Goal: Task Accomplishment & Management: Use online tool/utility

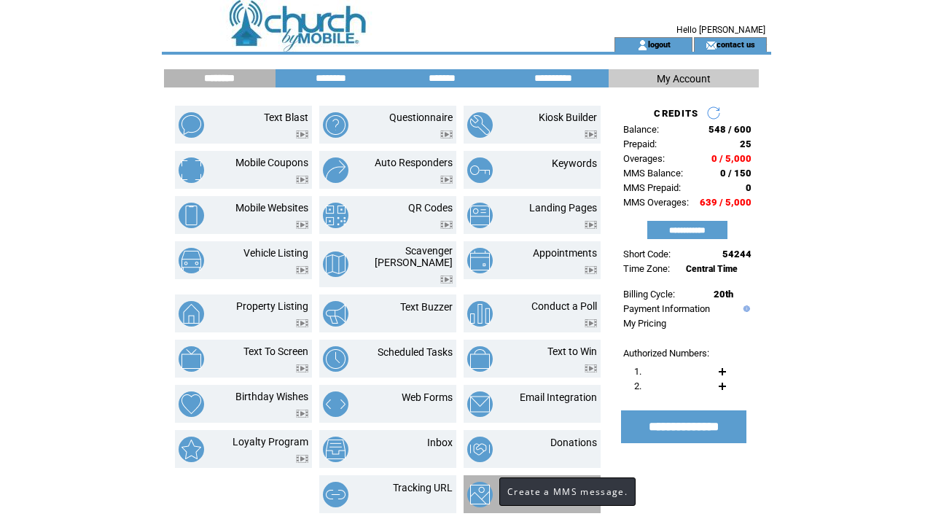
click at [485, 486] on img at bounding box center [480, 495] width 26 height 26
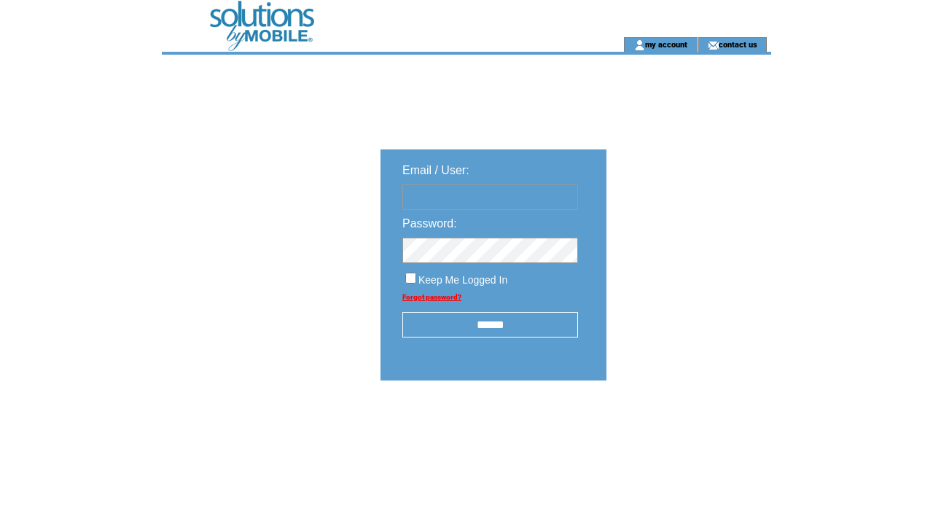
type input "**********"
click at [496, 332] on input "******" at bounding box center [490, 325] width 176 height 26
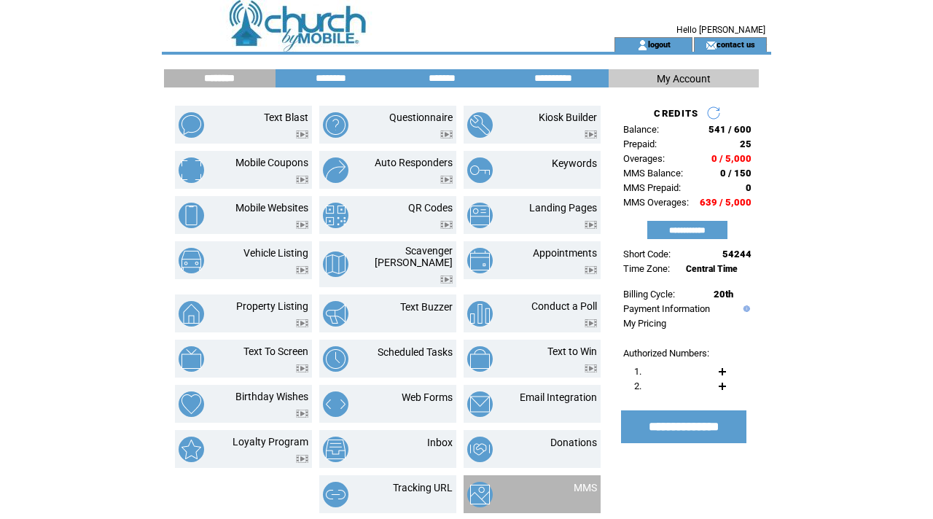
click at [545, 475] on td "MMS" at bounding box center [532, 494] width 137 height 38
click at [483, 489] on img at bounding box center [480, 495] width 26 height 26
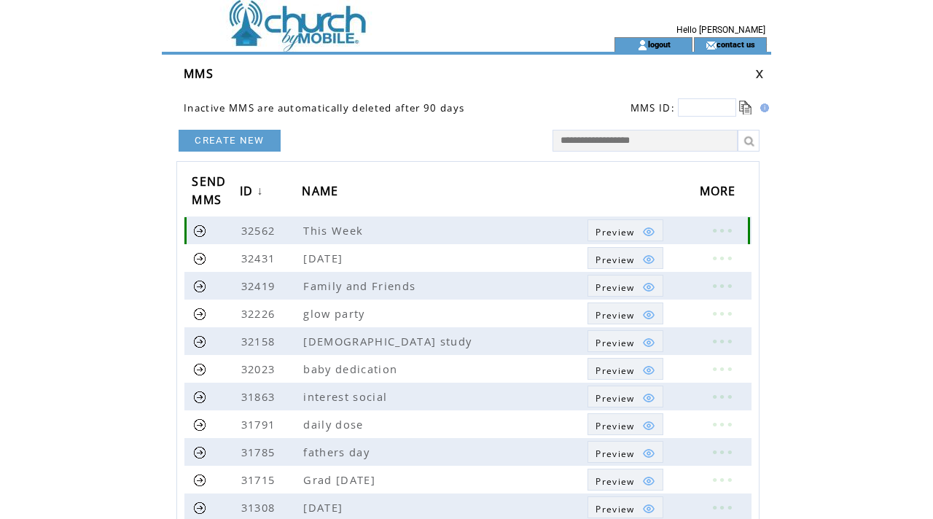
click at [714, 231] on link at bounding box center [722, 230] width 44 height 19
click at [625, 229] on link "EDIT" at bounding box center [633, 233] width 24 height 13
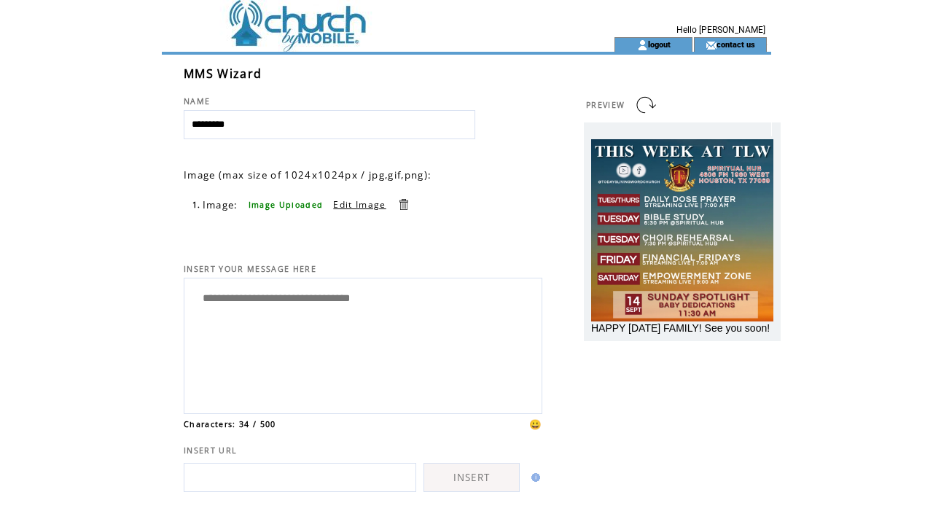
click at [399, 205] on link at bounding box center [404, 205] width 14 height 14
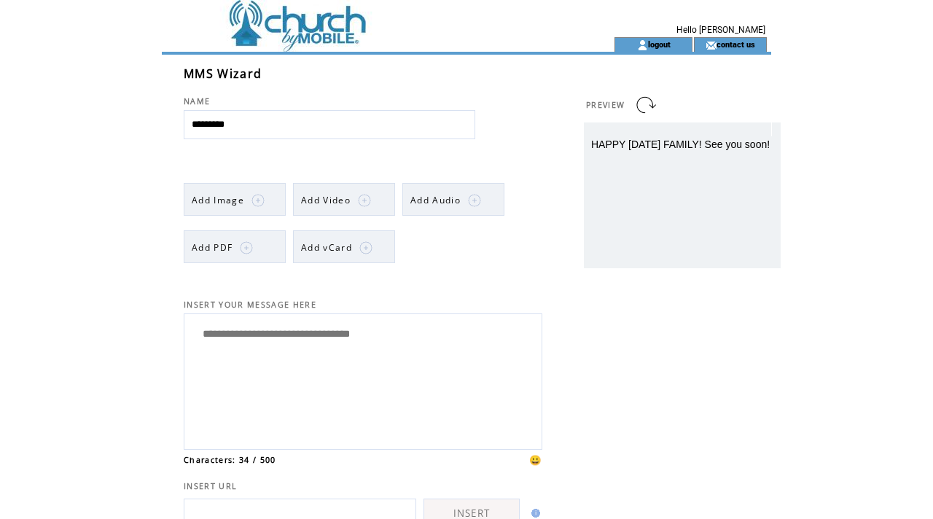
click at [265, 201] on link "Add Image" at bounding box center [235, 199] width 102 height 33
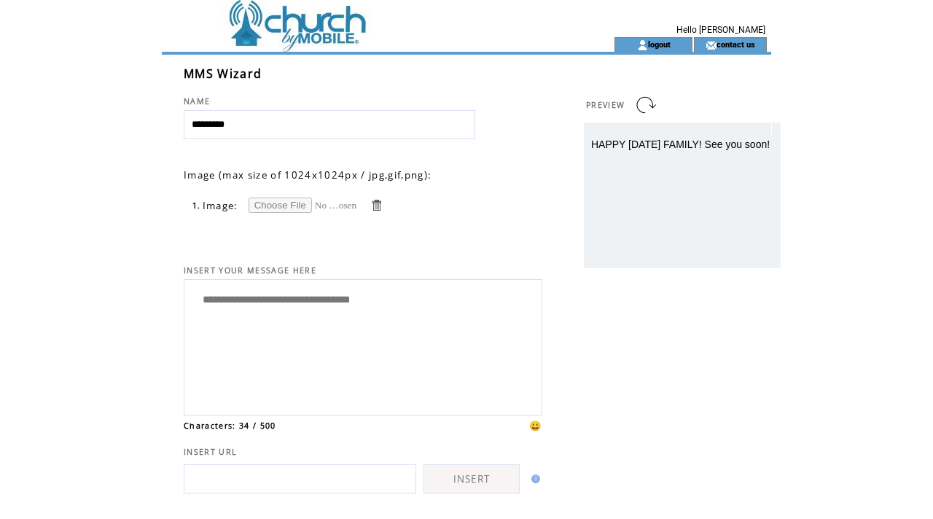
click at [270, 204] on input "file" at bounding box center [303, 205] width 109 height 15
type input "**********"
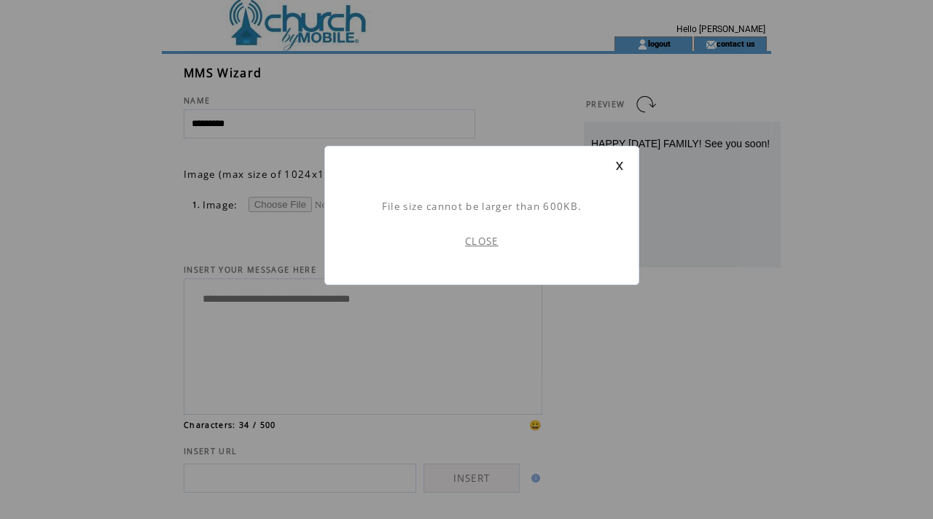
click at [623, 166] on link at bounding box center [619, 165] width 9 height 9
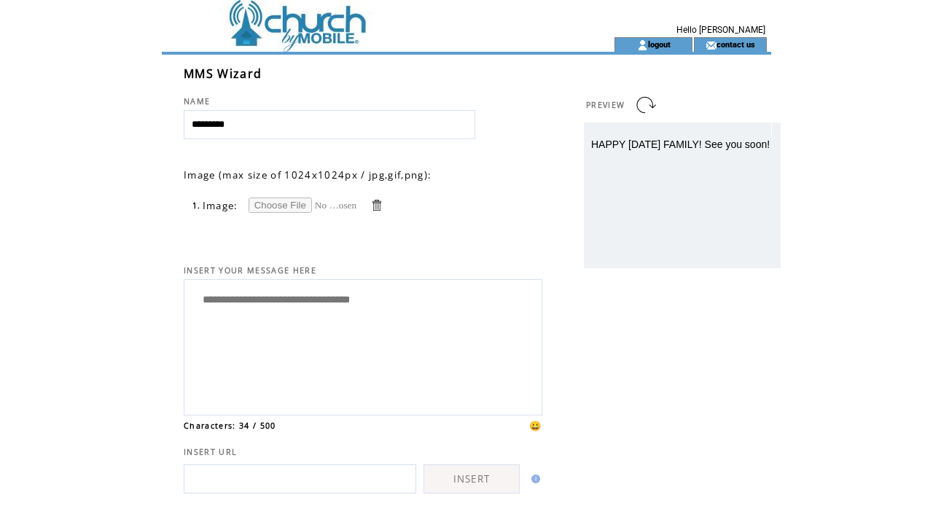
click at [295, 203] on input "file" at bounding box center [303, 205] width 109 height 15
type input "**********"
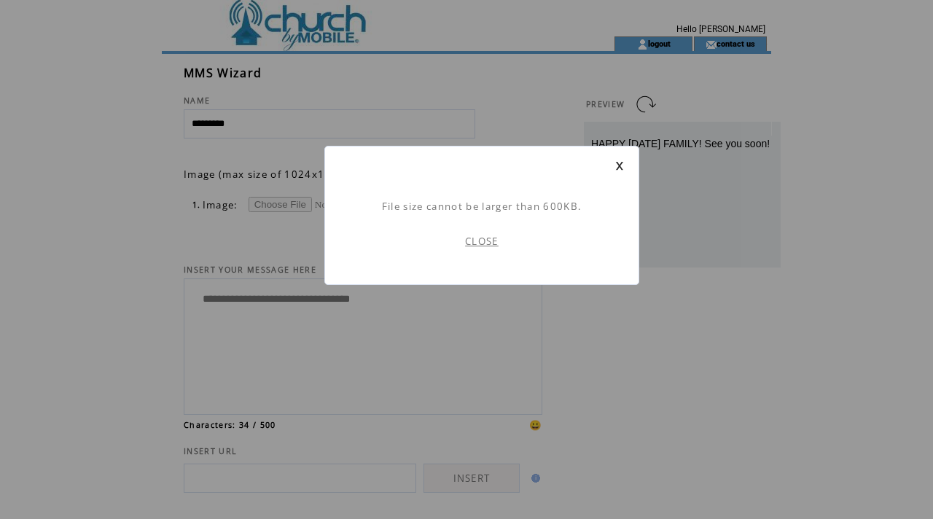
click at [489, 238] on link "CLOSE" at bounding box center [482, 241] width 34 height 13
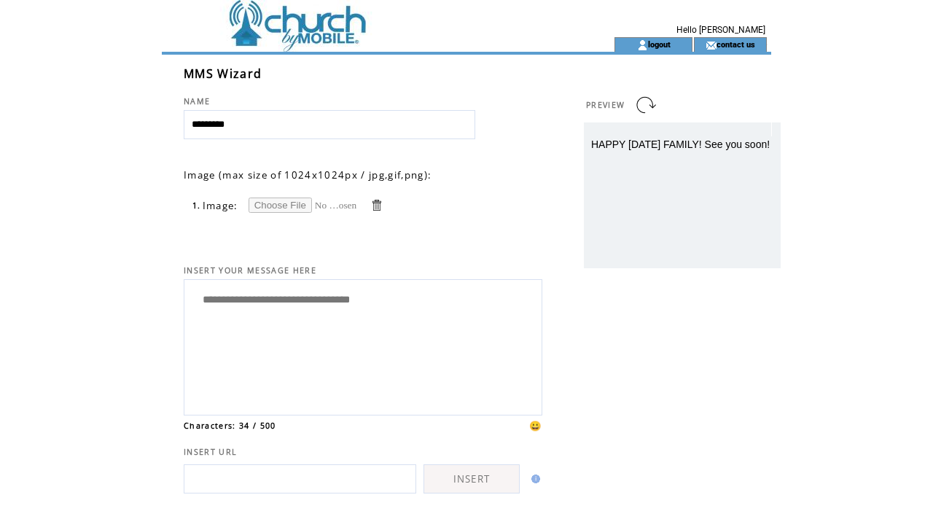
click at [289, 204] on input "file" at bounding box center [303, 205] width 109 height 15
type input "**********"
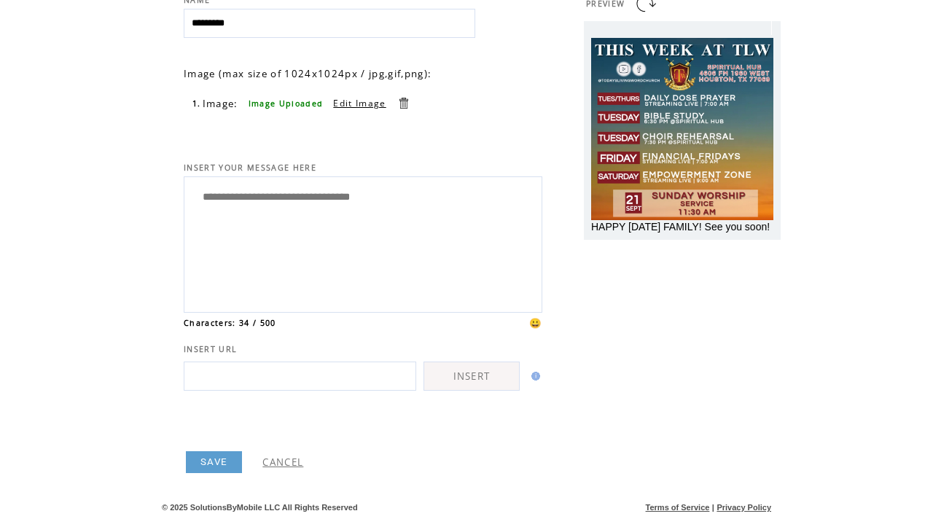
scroll to position [103, 0]
click at [213, 459] on link "SAVE" at bounding box center [214, 462] width 56 height 22
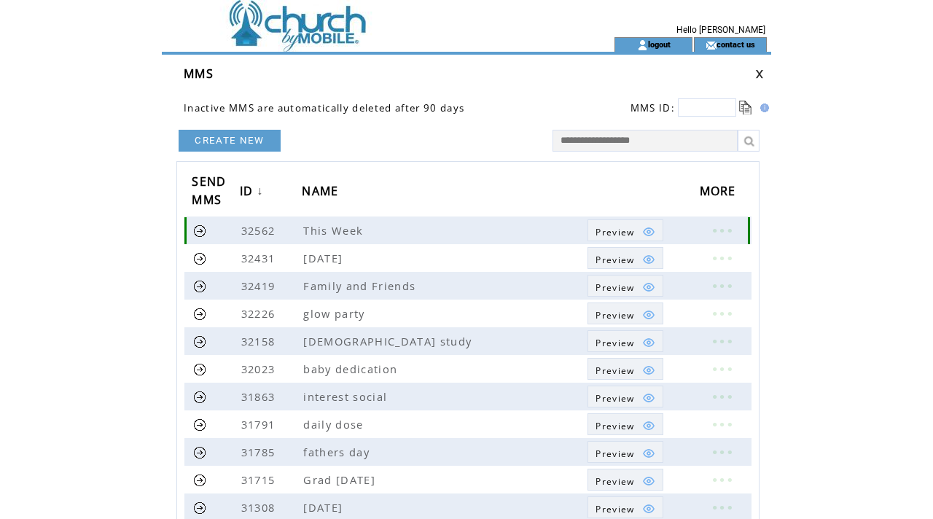
click at [198, 229] on link at bounding box center [200, 231] width 14 height 14
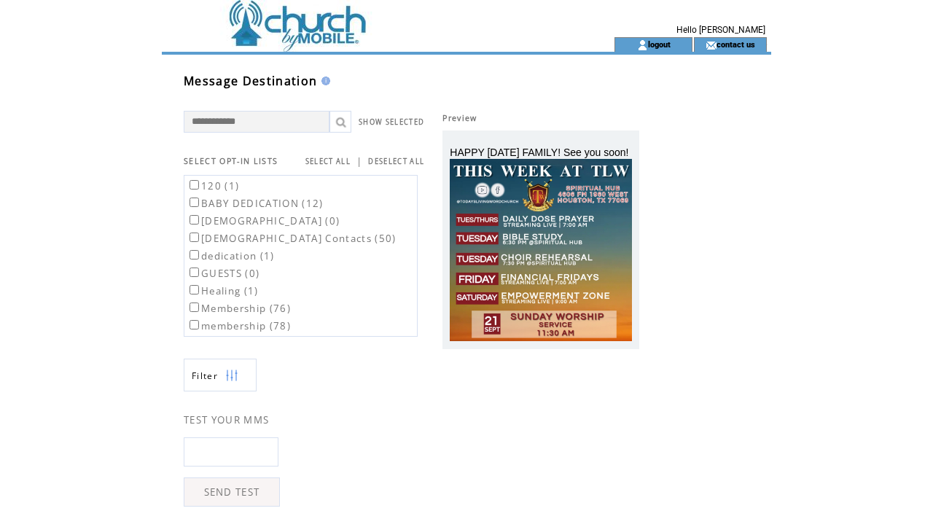
click at [199, 329] on label "membership (78)" at bounding box center [239, 325] width 104 height 13
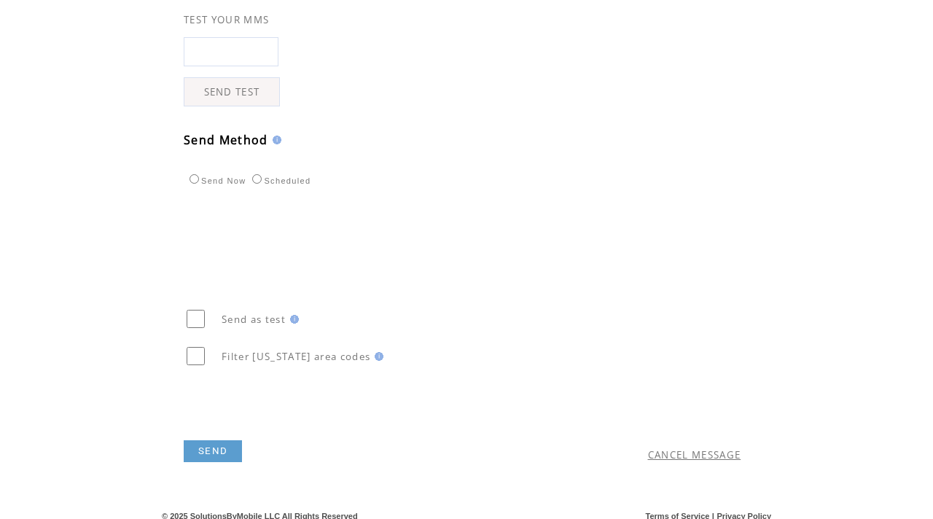
scroll to position [410, 0]
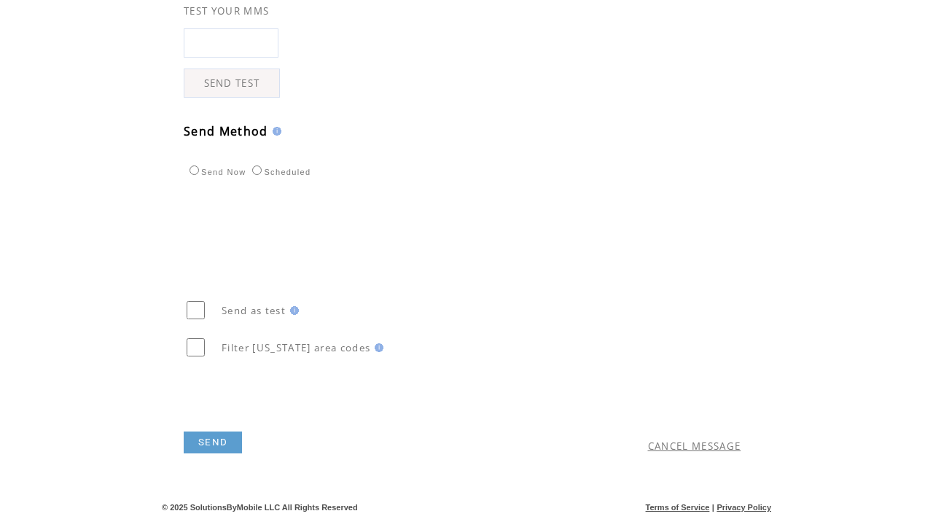
click at [221, 440] on link "SEND" at bounding box center [213, 443] width 58 height 22
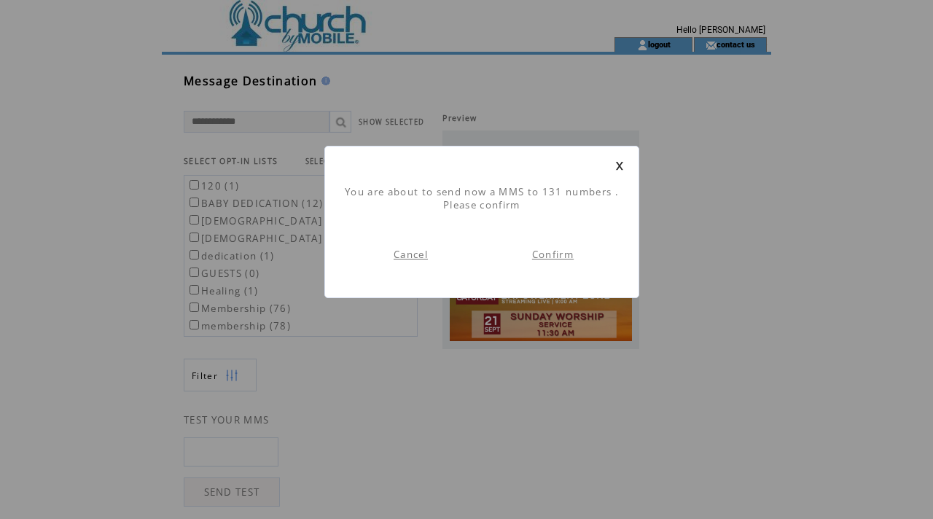
scroll to position [1, 0]
click at [539, 255] on link "Confirm" at bounding box center [553, 254] width 42 height 13
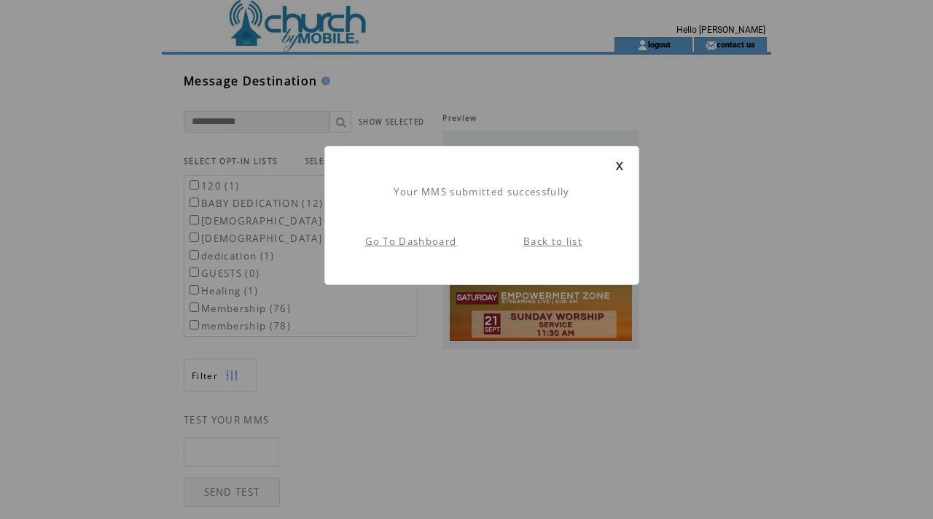
click at [619, 164] on link at bounding box center [619, 165] width 9 height 9
